Goal: Task Accomplishment & Management: Complete application form

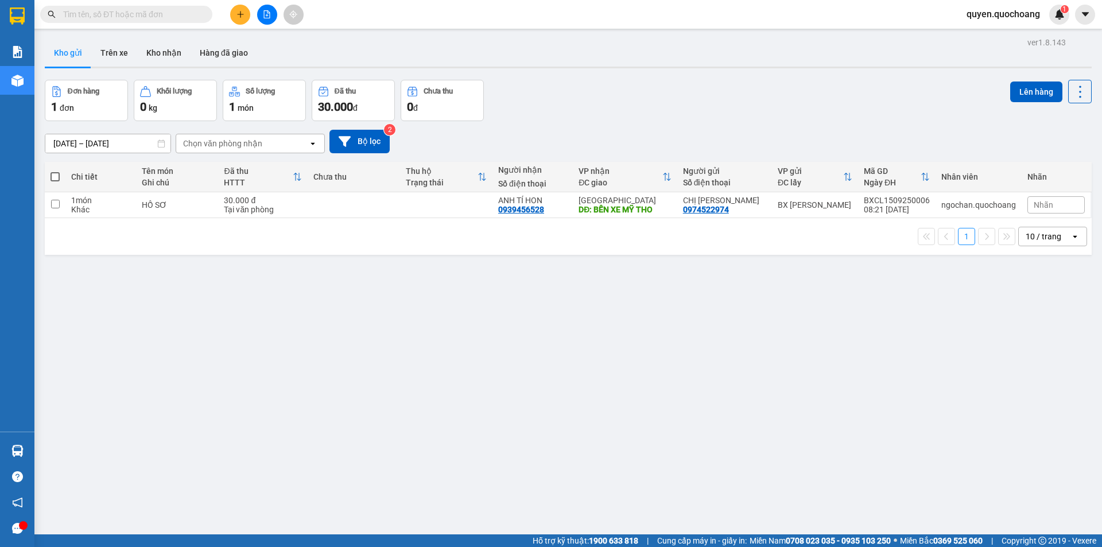
click at [248, 18] on button at bounding box center [240, 15] width 20 height 20
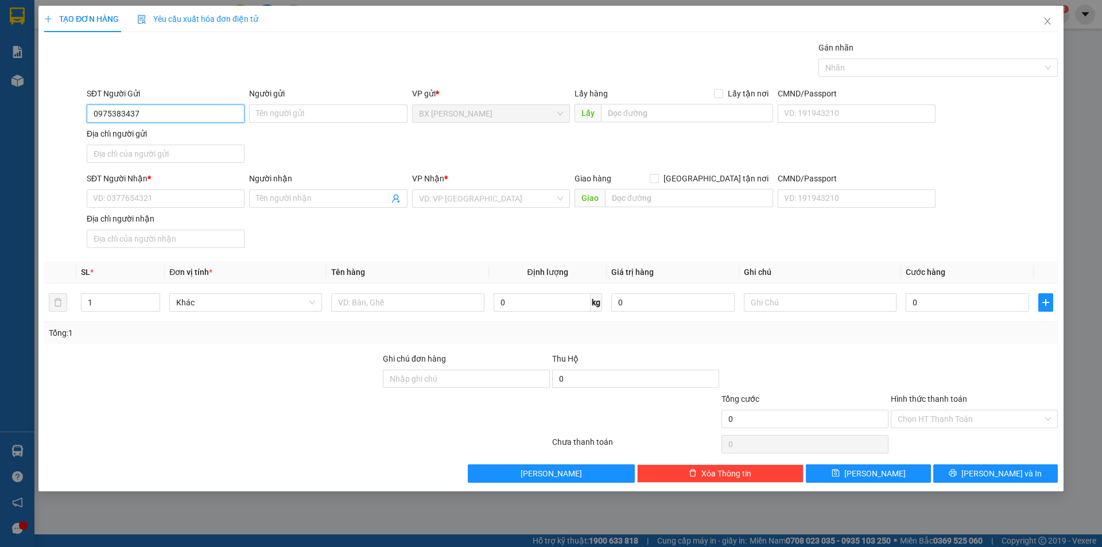
click at [111, 122] on input "0975383437" at bounding box center [166, 113] width 158 height 18
type input "0975383437"
click at [275, 115] on input "Người gửi" at bounding box center [328, 113] width 158 height 18
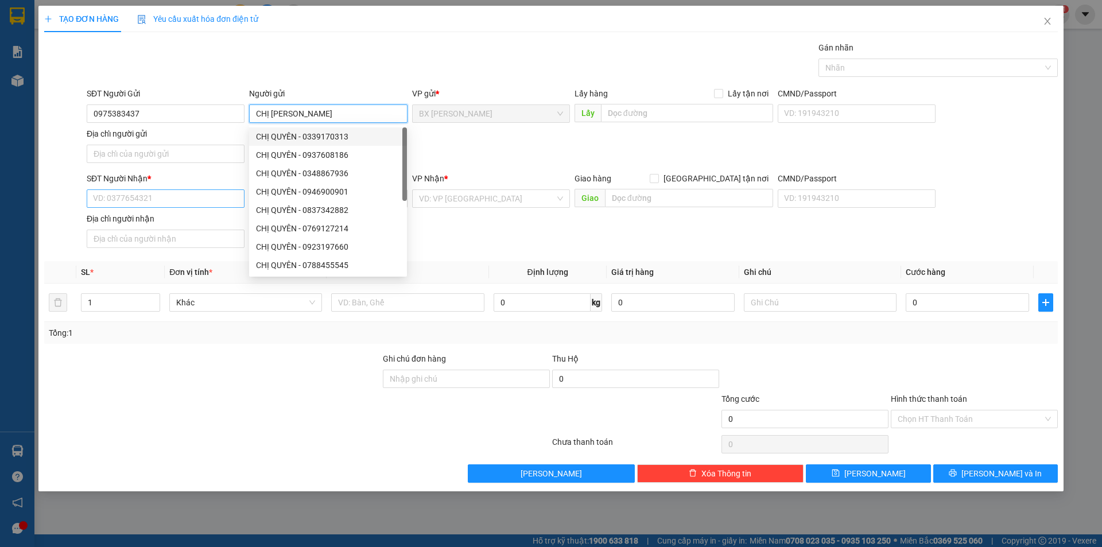
type input "CHỊ [PERSON_NAME]"
click at [150, 206] on input "SĐT Người Nhận *" at bounding box center [166, 198] width 158 height 18
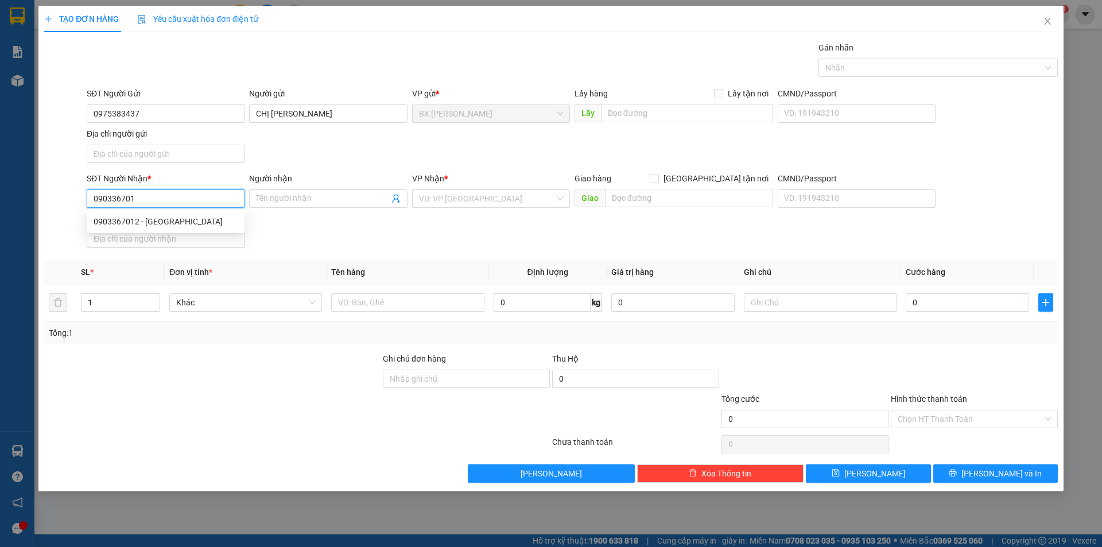
type input "0903367012"
click at [201, 225] on div "0903367012 - [GEOGRAPHIC_DATA]" at bounding box center [166, 221] width 144 height 13
type input "ANH TRUNG"
type input "0903367012"
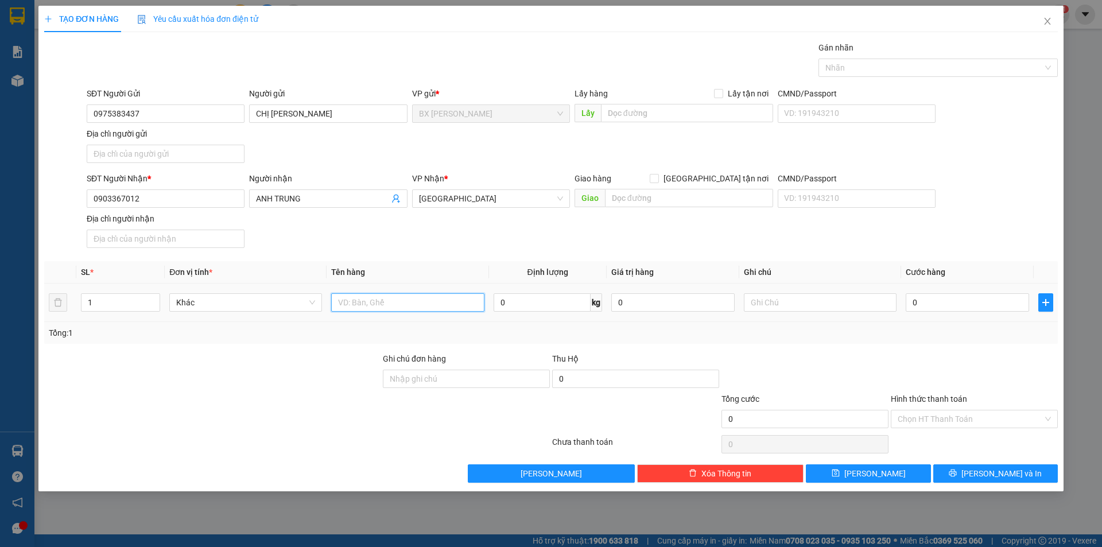
click at [374, 300] on input "text" at bounding box center [407, 302] width 153 height 18
type input "BAO"
click at [24, 303] on div "TẠO ĐƠN HÀNG Yêu cầu xuất hóa đơn điện tử Transit Pickup Surcharge Ids Transit …" at bounding box center [551, 273] width 1102 height 547
type input "4"
click at [642, 102] on div "Lấy hàng Lấy tận nơi" at bounding box center [674, 95] width 199 height 17
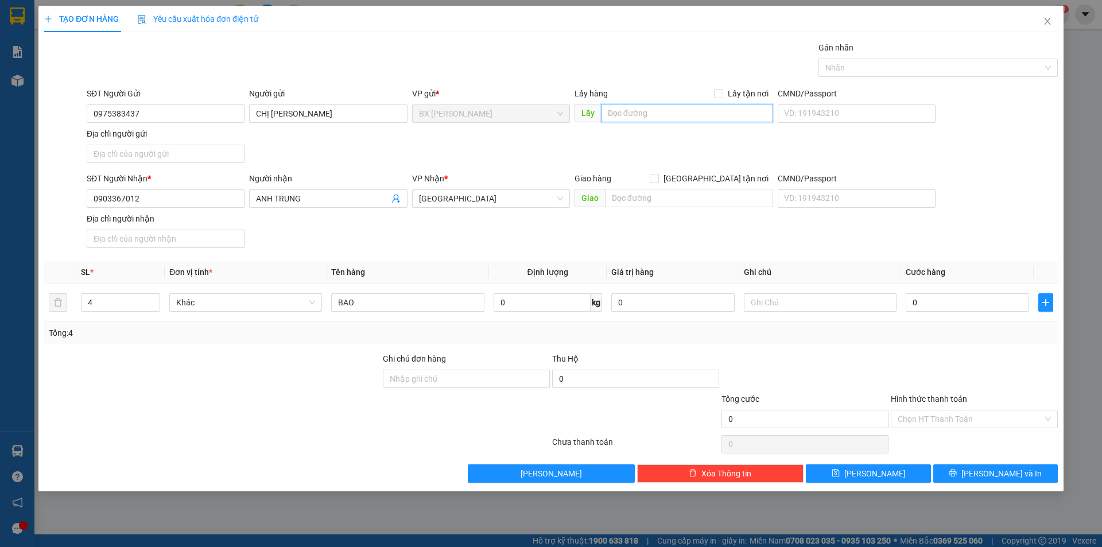
click at [640, 107] on input "text" at bounding box center [687, 113] width 172 height 18
type input "TRÁI XOÀI MX"
drag, startPoint x: 953, startPoint y: 470, endPoint x: 952, endPoint y: 463, distance: 6.5
click at [954, 471] on button "[PERSON_NAME] và In" at bounding box center [995, 473] width 125 height 18
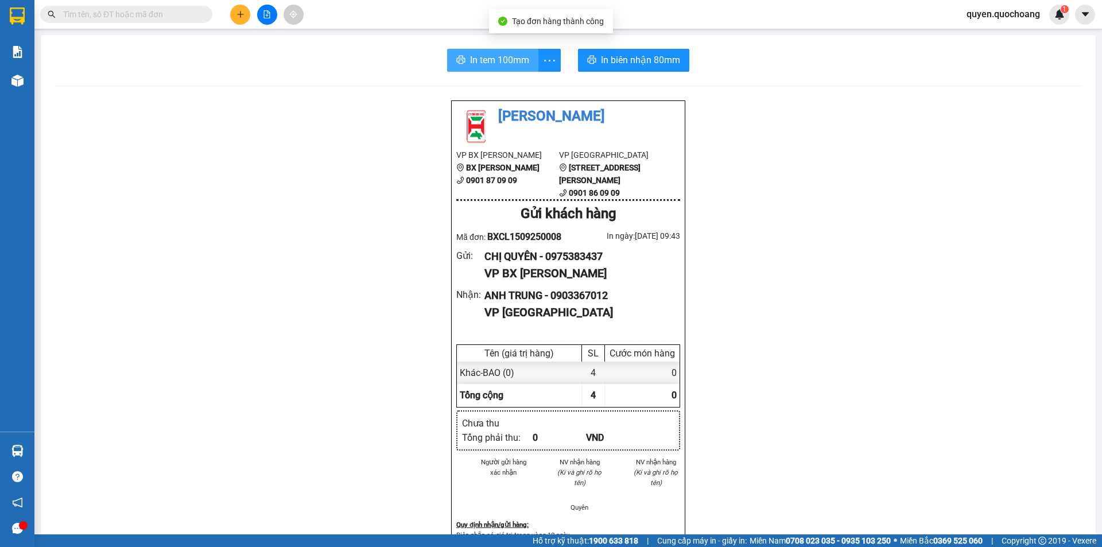
click at [480, 69] on button "In tem 100mm" at bounding box center [492, 60] width 91 height 23
